Goal: Task Accomplishment & Management: Use online tool/utility

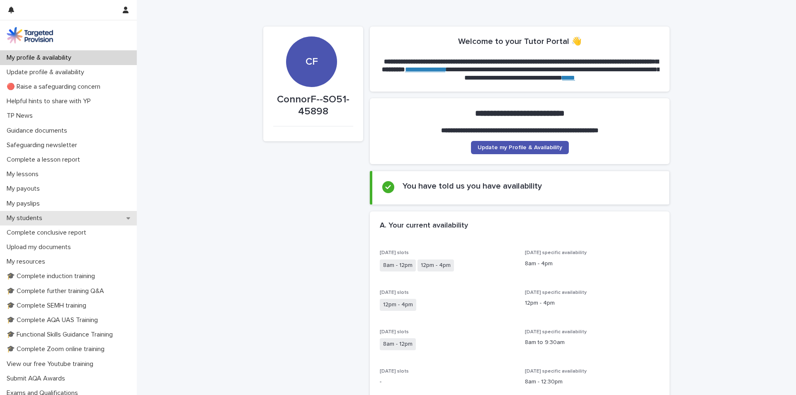
click at [110, 216] on div "My students" at bounding box center [68, 218] width 137 height 15
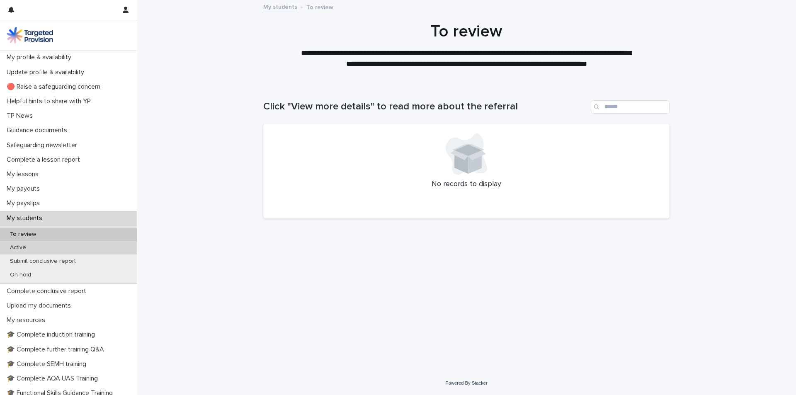
click at [98, 250] on div "Active" at bounding box center [68, 248] width 137 height 14
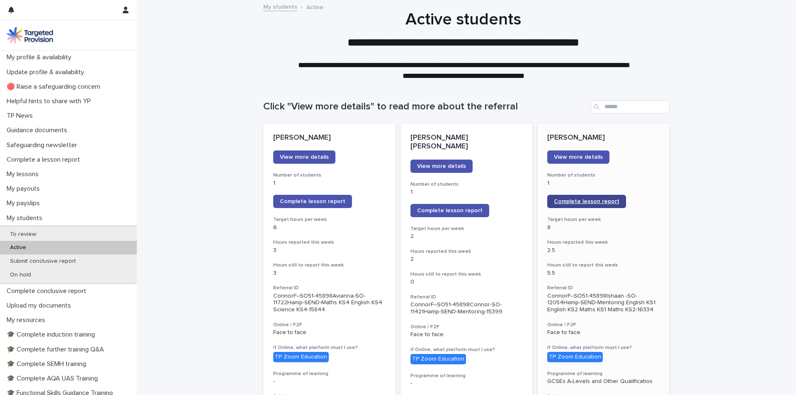
click at [557, 199] on span "Complete lesson report" at bounding box center [587, 202] width 66 height 6
